Goal: Transaction & Acquisition: Purchase product/service

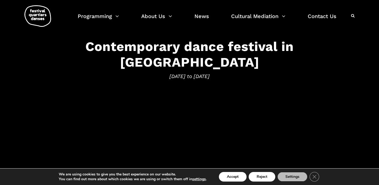
scroll to position [69, 0]
click at [215, 58] on h3 "Contemporary dance festival in [GEOGRAPHIC_DATA]" at bounding box center [190, 53] width 330 height 31
click at [190, 53] on h3 "Contemporary dance festival in [GEOGRAPHIC_DATA]" at bounding box center [190, 53] width 330 height 31
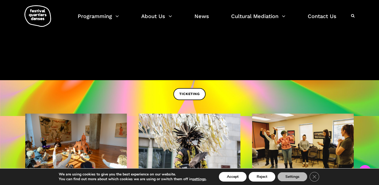
scroll to position [170, 0]
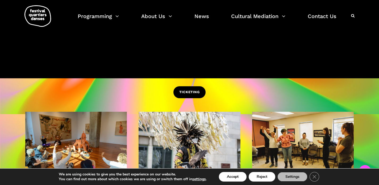
click at [195, 91] on span "TICKETING" at bounding box center [189, 93] width 20 height 6
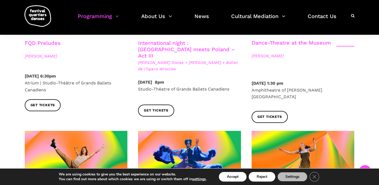
scroll to position [650, 0]
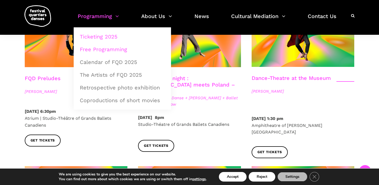
click at [116, 51] on link "Free Programming" at bounding box center [123, 49] width 92 height 12
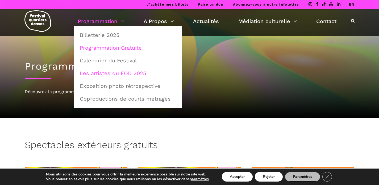
click at [124, 74] on link "Les artistes du FQD 2025" at bounding box center [128, 73] width 102 height 12
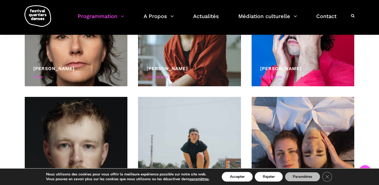
scroll to position [1583, 0]
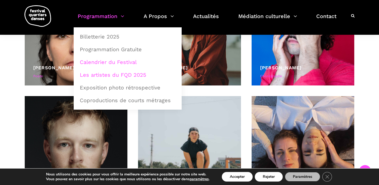
click at [120, 61] on link "Calendrier du Festival" at bounding box center [128, 62] width 102 height 12
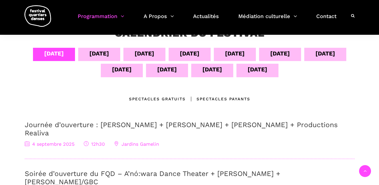
scroll to position [107, 0]
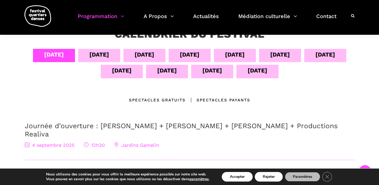
click at [99, 52] on div "[DATE]" at bounding box center [99, 54] width 20 height 9
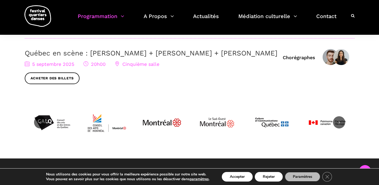
scroll to position [200, 0]
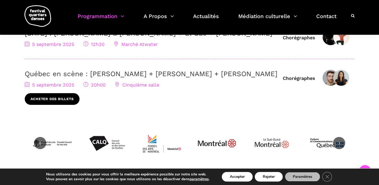
click at [67, 105] on link "Acheter des billets" at bounding box center [52, 99] width 55 height 12
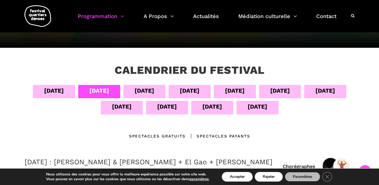
scroll to position [102, 0]
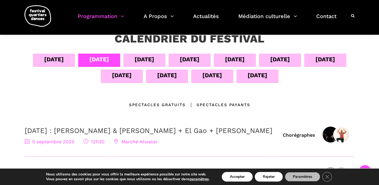
click at [147, 60] on div "[DATE]" at bounding box center [145, 59] width 20 height 9
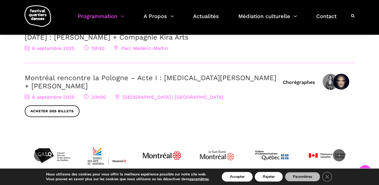
scroll to position [240, 0]
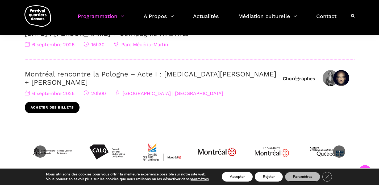
click at [74, 102] on link "Acheter des billets" at bounding box center [52, 108] width 55 height 12
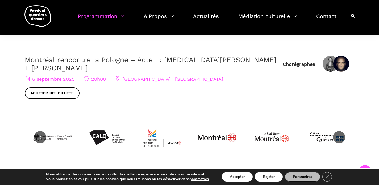
scroll to position [259, 0]
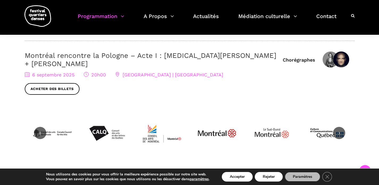
click at [62, 72] on span "6 septembre 2025" at bounding box center [50, 75] width 50 height 6
click at [159, 72] on span "[GEOGRAPHIC_DATA] | [GEOGRAPHIC_DATA]" at bounding box center [169, 75] width 108 height 6
click at [78, 83] on link "Acheter des billets" at bounding box center [52, 89] width 55 height 12
